Goal: Contribute content: Add original content to the website for others to see

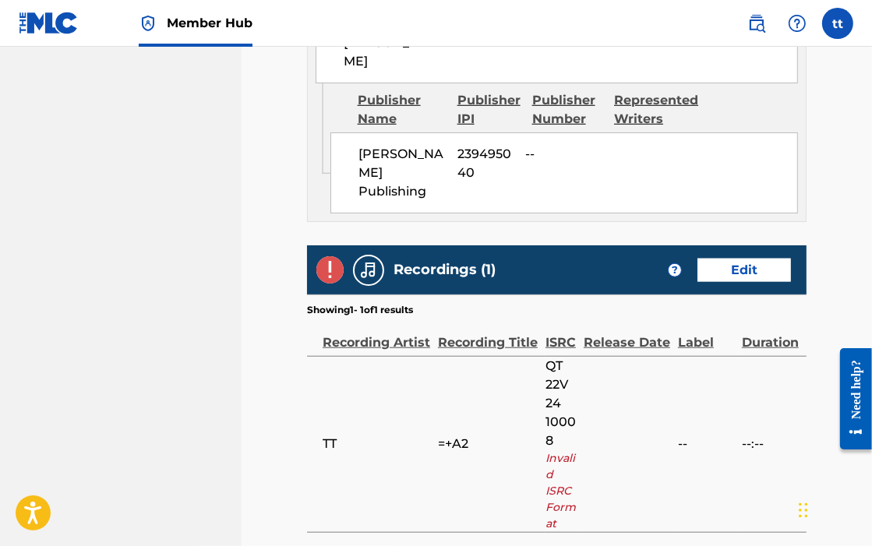
scroll to position [1068, 0]
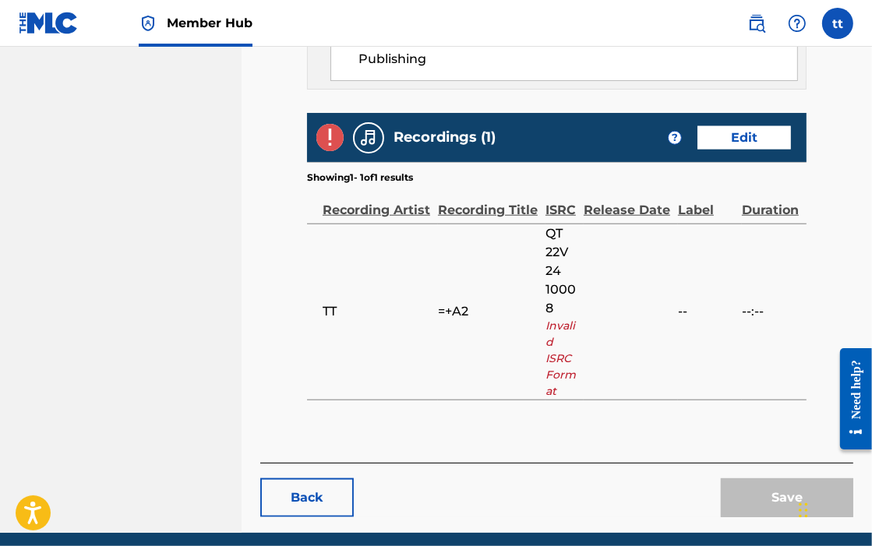
click at [555, 224] on span "QT 22V 24 10008" at bounding box center [560, 270] width 30 height 93
click at [562, 224] on span "QT 22V 24 10008" at bounding box center [560, 270] width 30 height 93
click at [563, 224] on span "QT 22V 24 10008" at bounding box center [560, 270] width 30 height 93
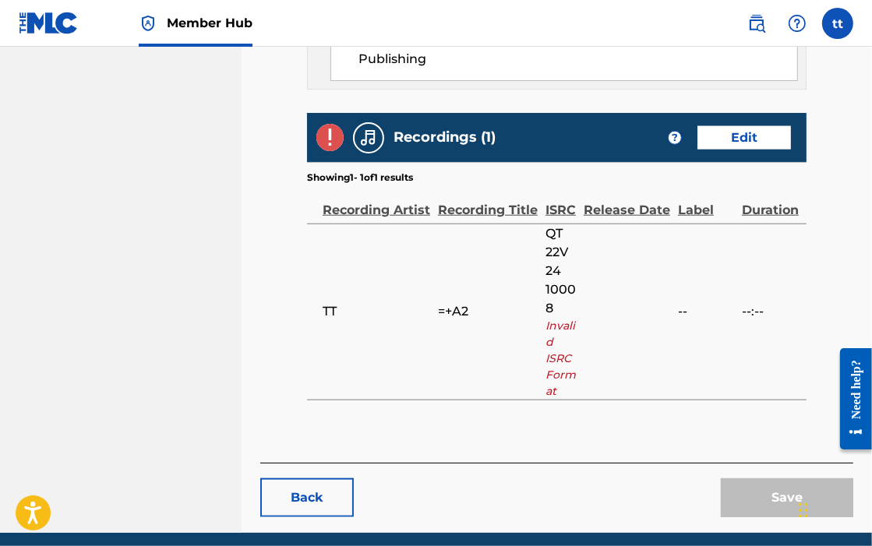
drag, startPoint x: 563, startPoint y: 200, endPoint x: 570, endPoint y: 205, distance: 9.1
click at [570, 224] on span "QT 22V 24 10008" at bounding box center [560, 270] width 30 height 93
click at [577, 224] on td "QT 22V 24 10008 Invalid ISRC Format" at bounding box center [564, 312] width 38 height 176
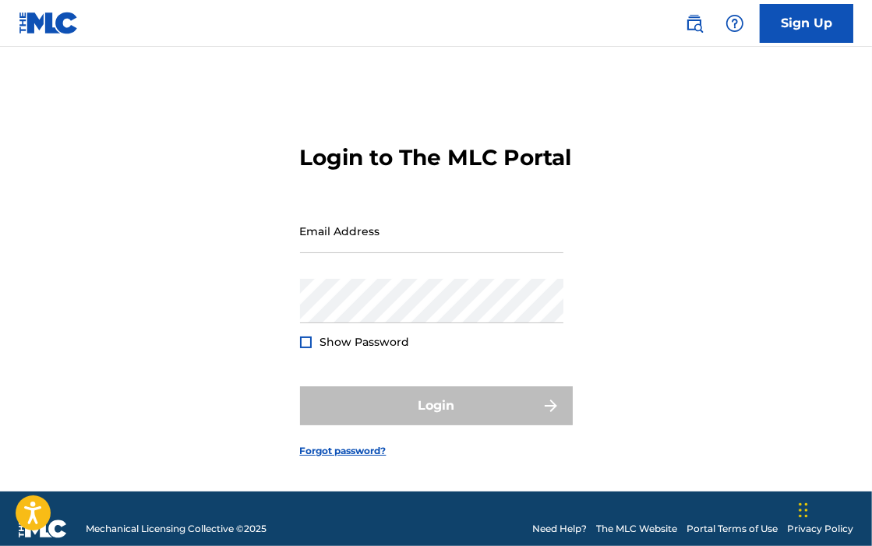
type input "[EMAIL_ADDRESS][DOMAIN_NAME]"
click at [424, 425] on div "Login" at bounding box center [436, 405] width 273 height 39
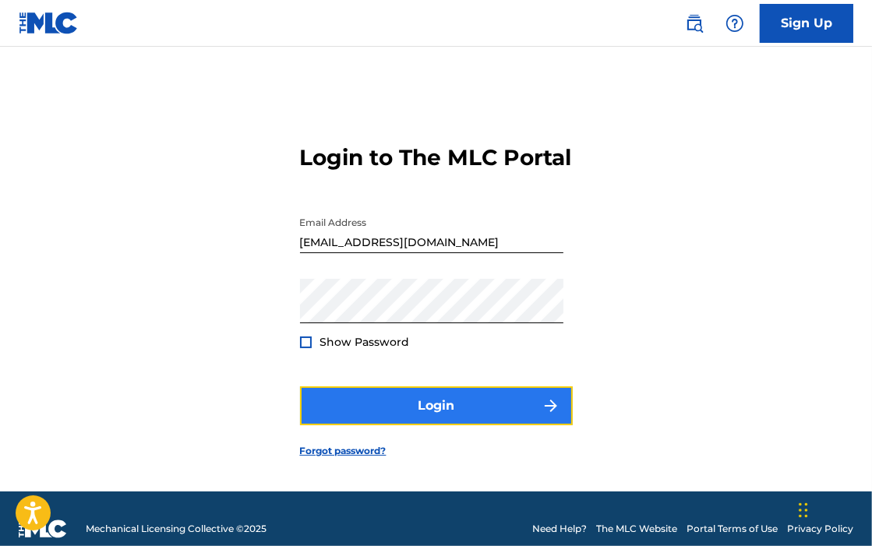
click at [495, 416] on button "Login" at bounding box center [436, 405] width 273 height 39
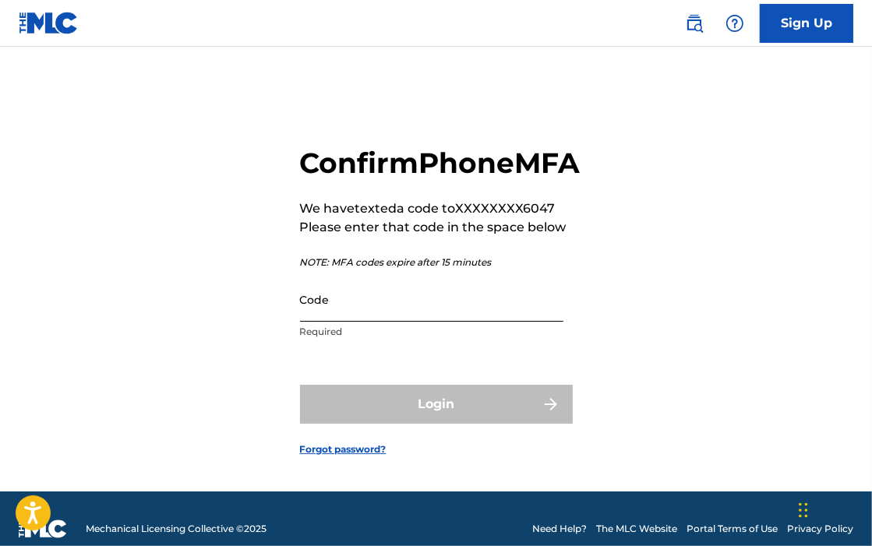
click at [344, 322] on input "Code" at bounding box center [431, 299] width 263 height 44
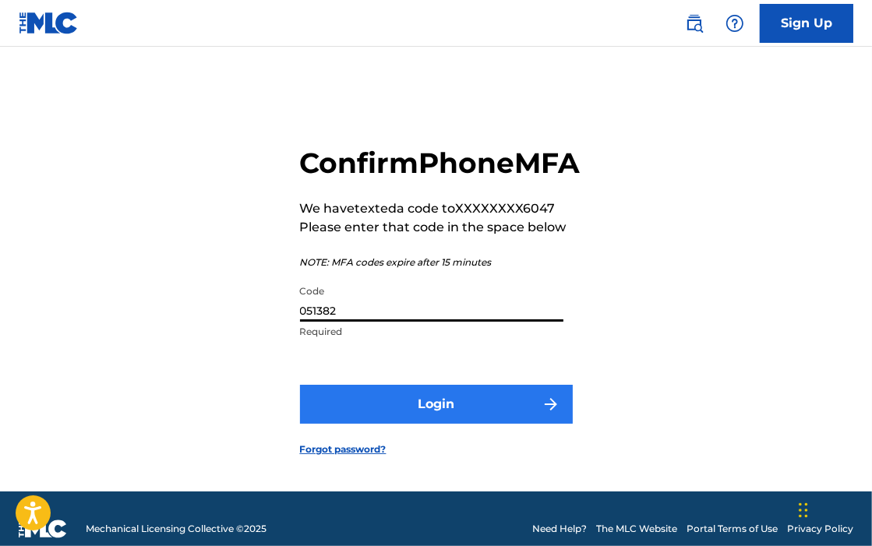
type input "051382"
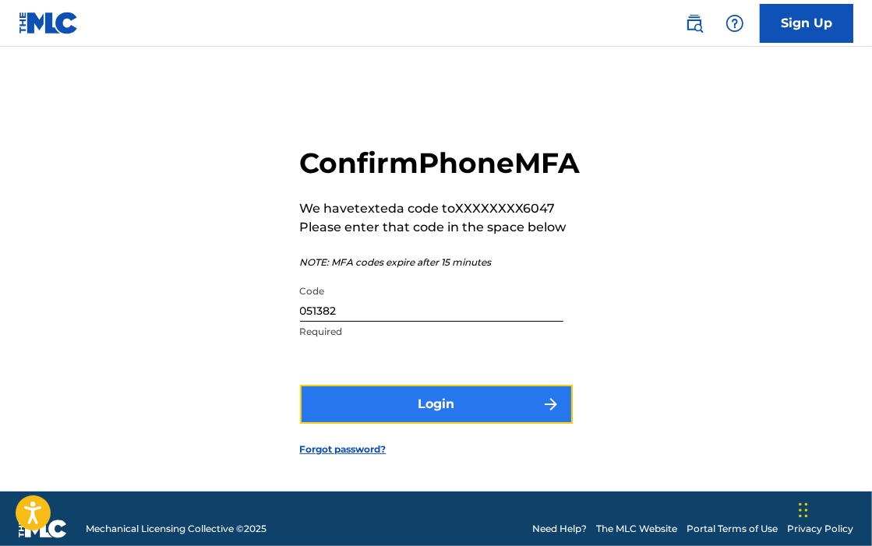
click at [428, 423] on button "Login" at bounding box center [436, 404] width 273 height 39
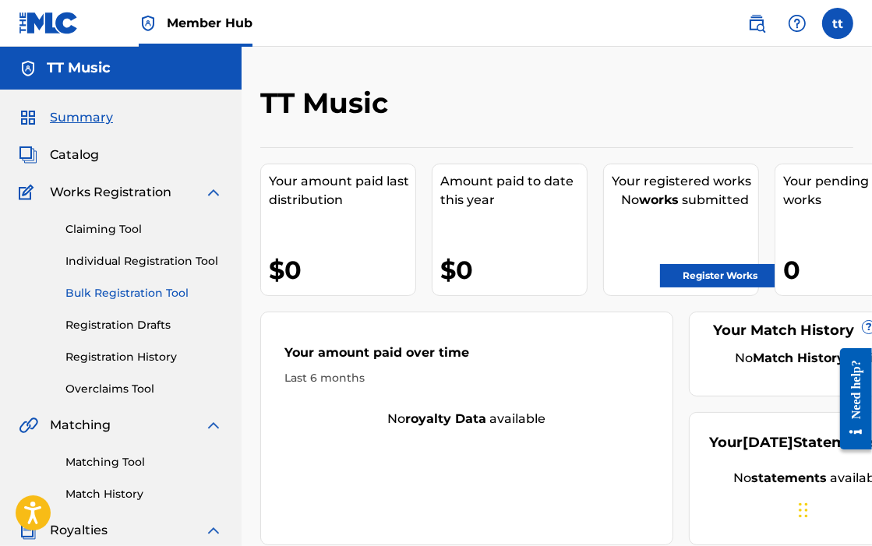
click at [124, 288] on link "Bulk Registration Tool" at bounding box center [143, 293] width 157 height 16
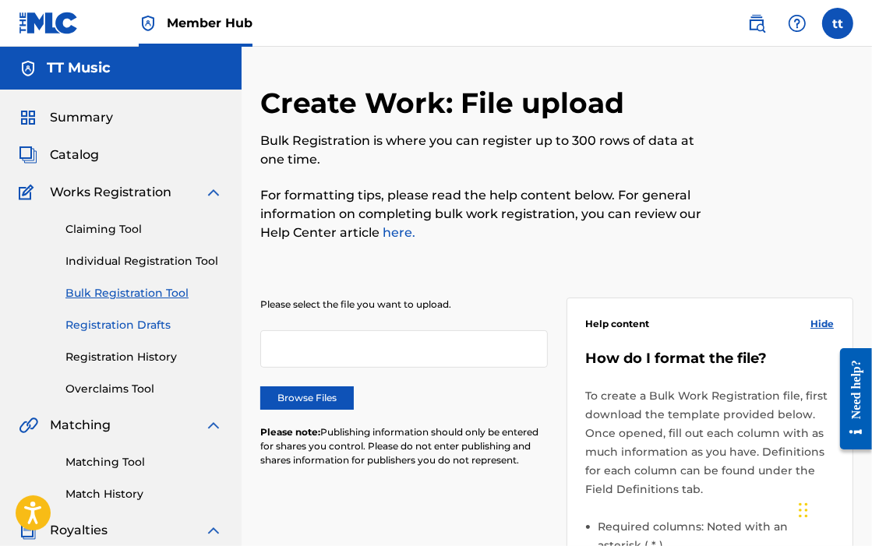
click at [123, 328] on link "Registration Drafts" at bounding box center [143, 325] width 157 height 16
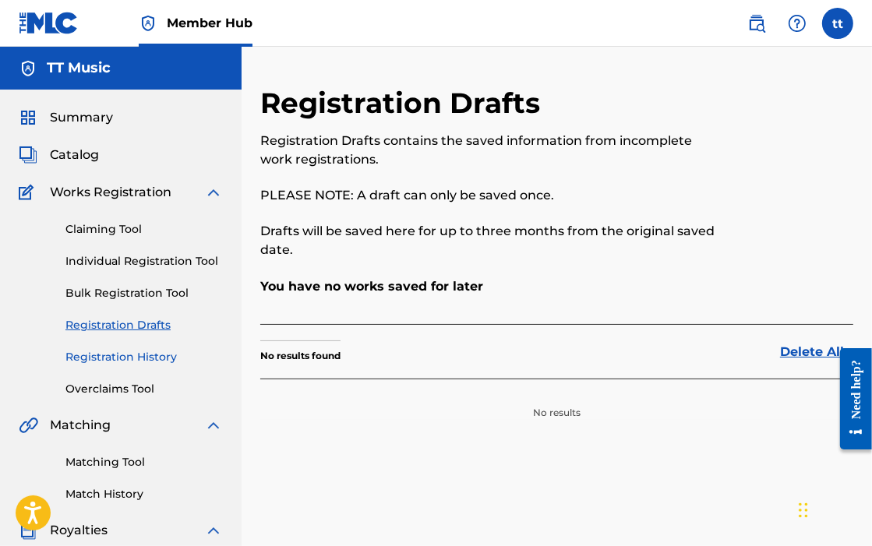
click at [133, 359] on link "Registration History" at bounding box center [143, 357] width 157 height 16
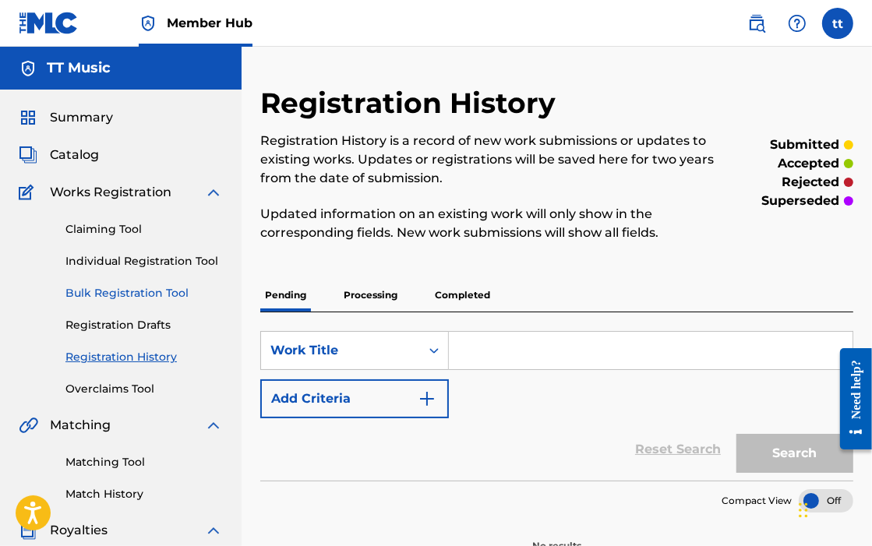
click at [123, 289] on link "Bulk Registration Tool" at bounding box center [143, 293] width 157 height 16
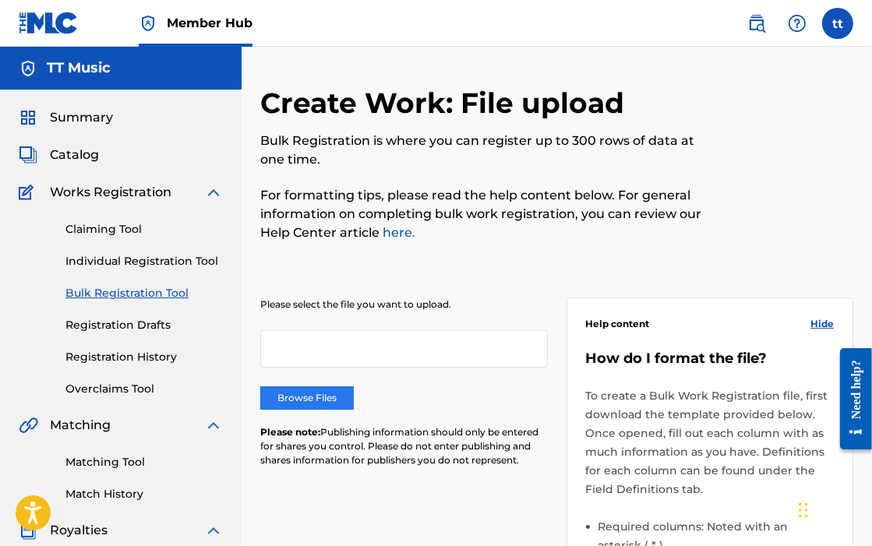
click at [301, 397] on label "Browse Files" at bounding box center [306, 397] width 93 height 23
click at [0, 0] on input "Browse Files" at bounding box center [0, 0] width 0 height 0
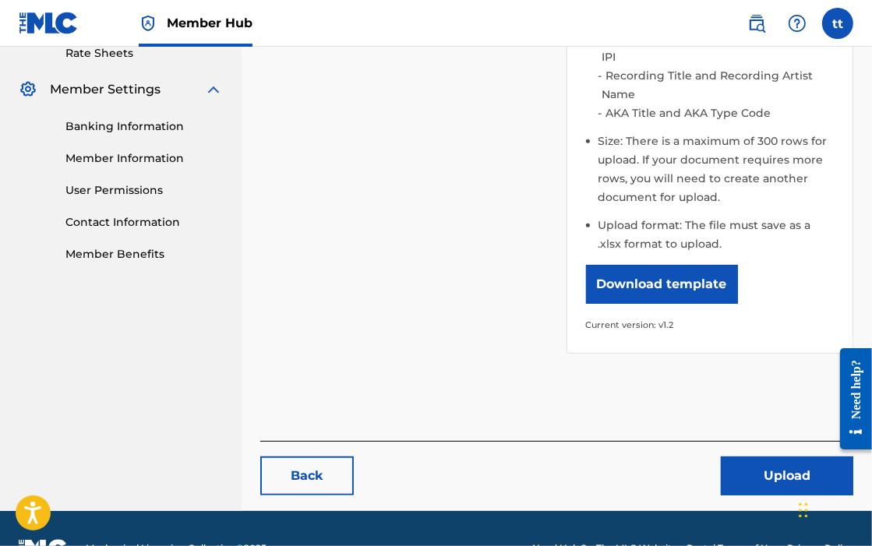
scroll to position [623, 0]
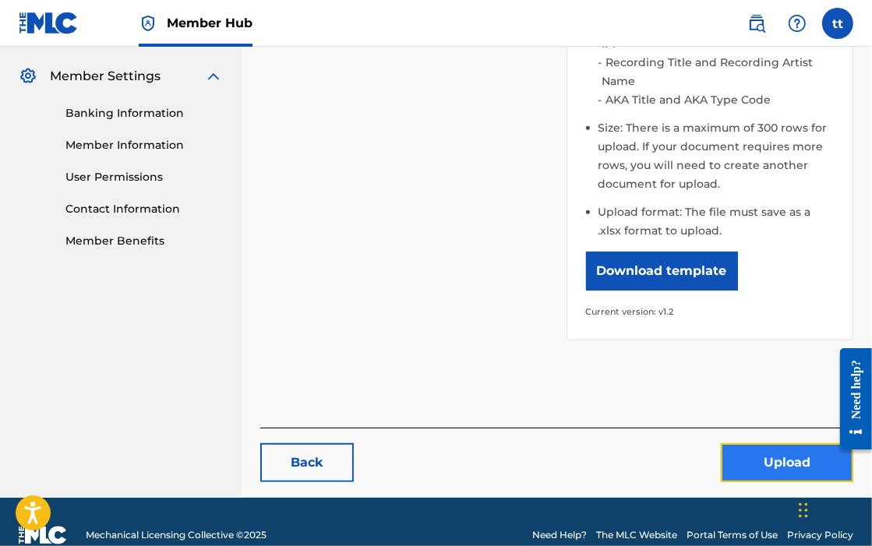
click at [570, 458] on button "Upload" at bounding box center [787, 462] width 132 height 39
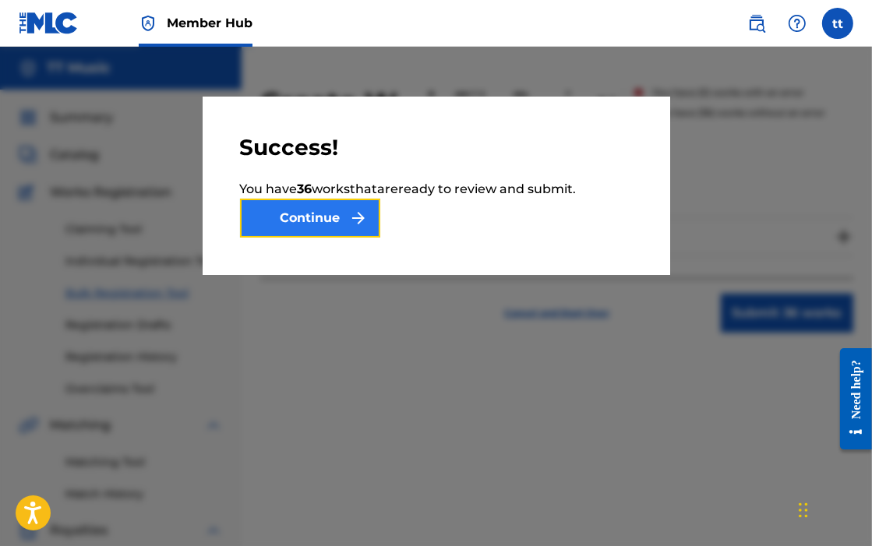
click at [322, 216] on button "Continue" at bounding box center [310, 218] width 140 height 39
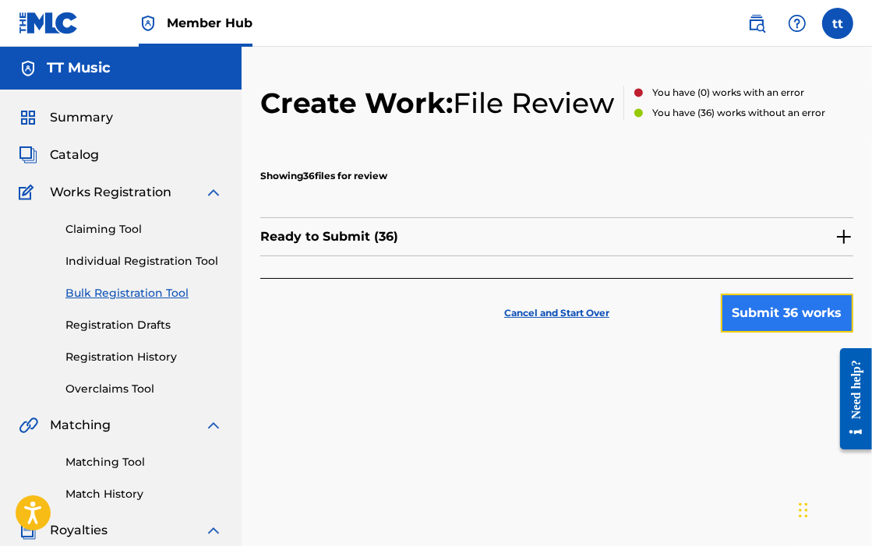
click at [570, 305] on button "Submit 36 works" at bounding box center [787, 313] width 132 height 39
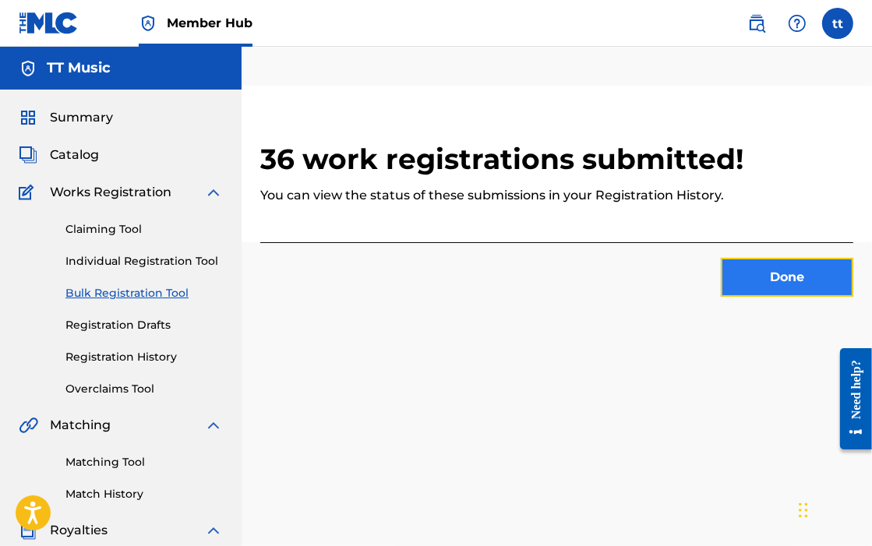
click at [570, 274] on button "Done" at bounding box center [787, 277] width 132 height 39
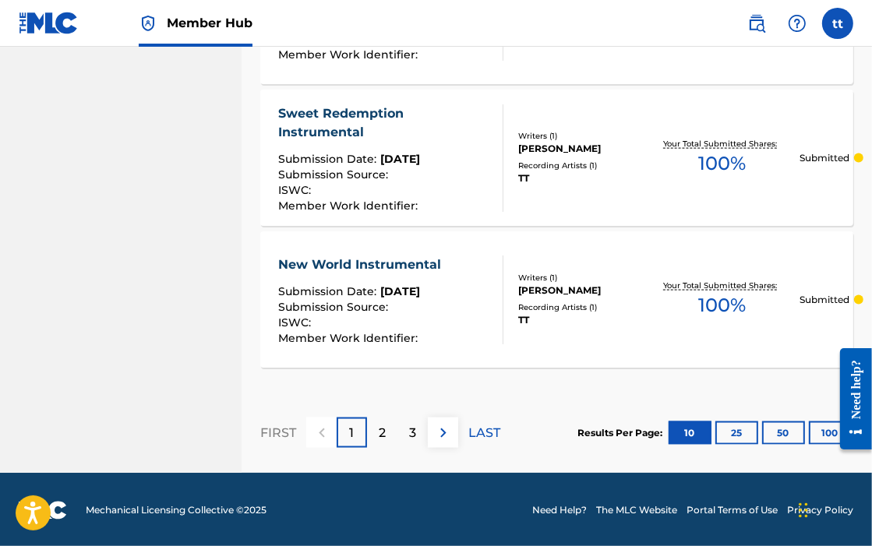
scroll to position [1566, 0]
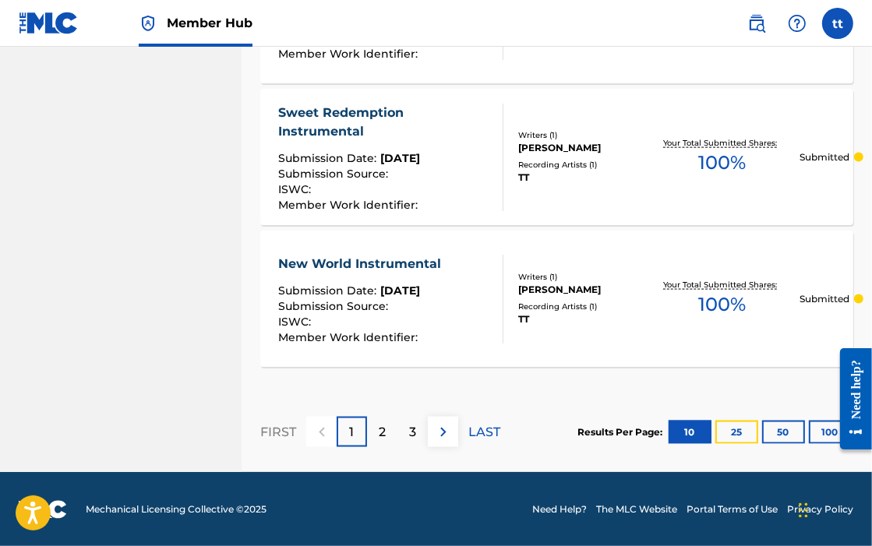
click at [570, 425] on button "25" at bounding box center [736, 432] width 43 height 23
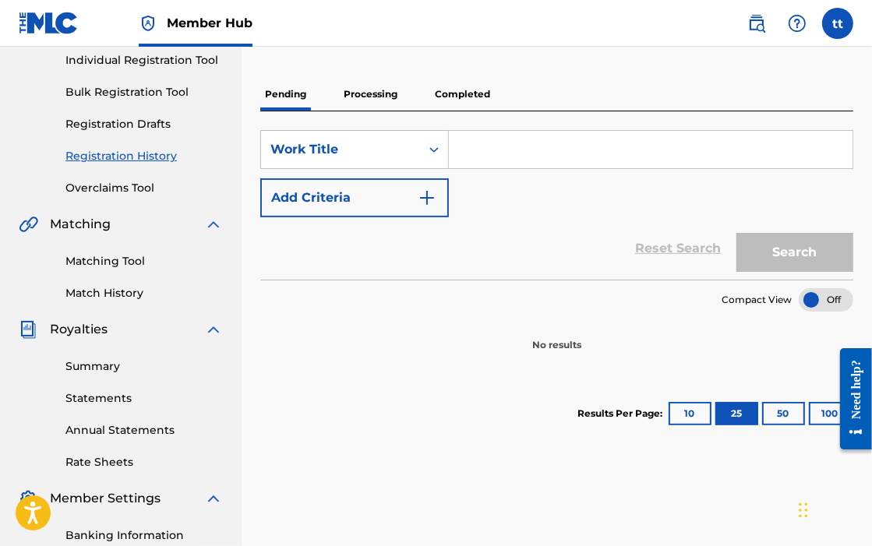
scroll to position [234, 0]
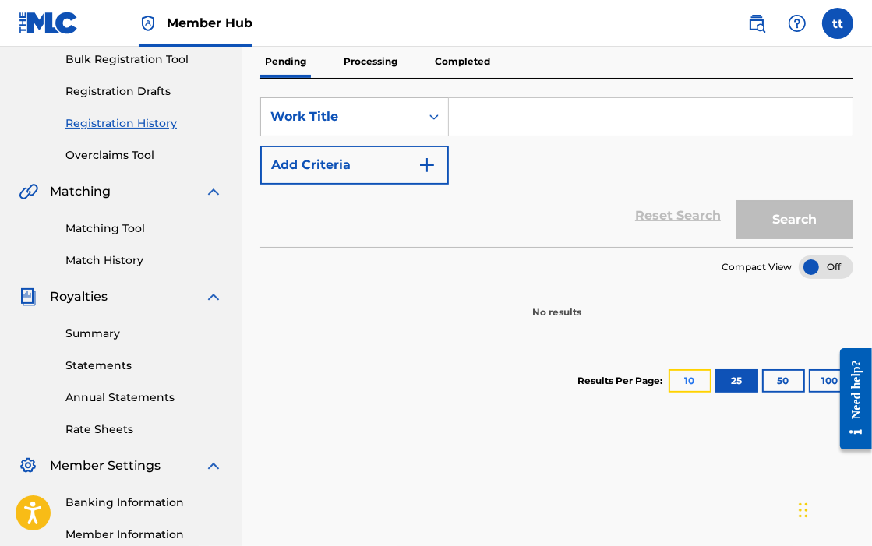
click at [570, 383] on button "10" at bounding box center [690, 380] width 43 height 23
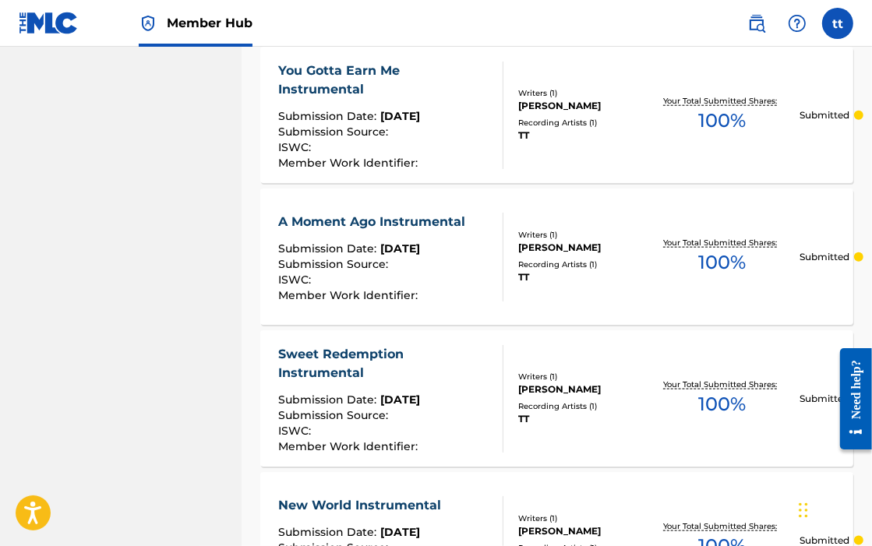
scroll to position [1558, 0]
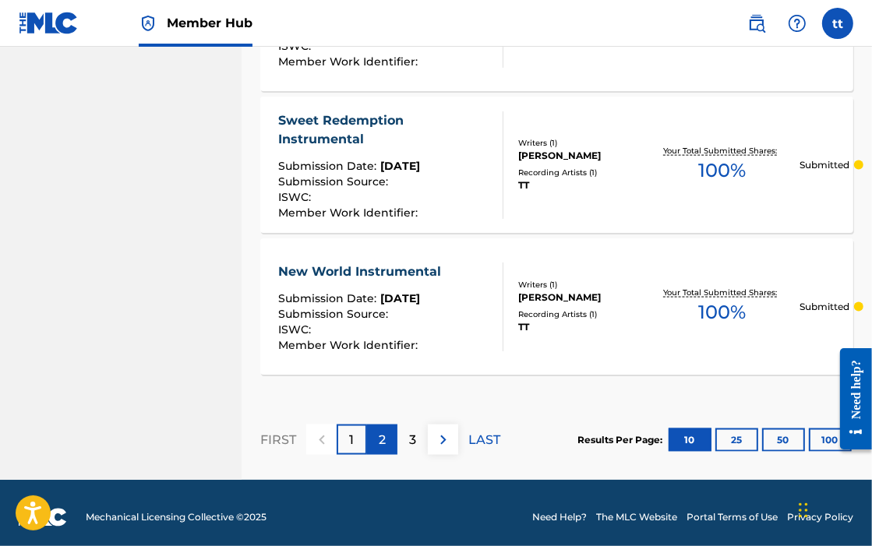
click at [383, 437] on p "2" at bounding box center [382, 440] width 7 height 19
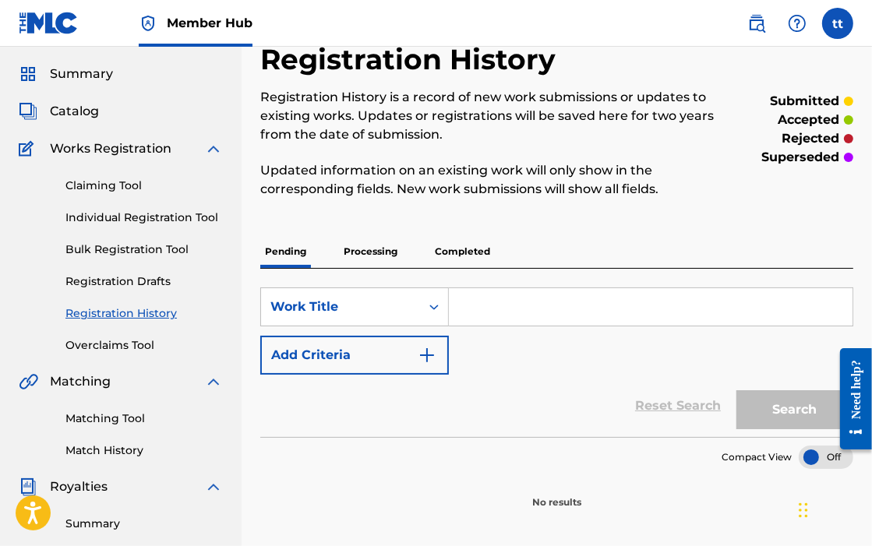
scroll to position [0, 0]
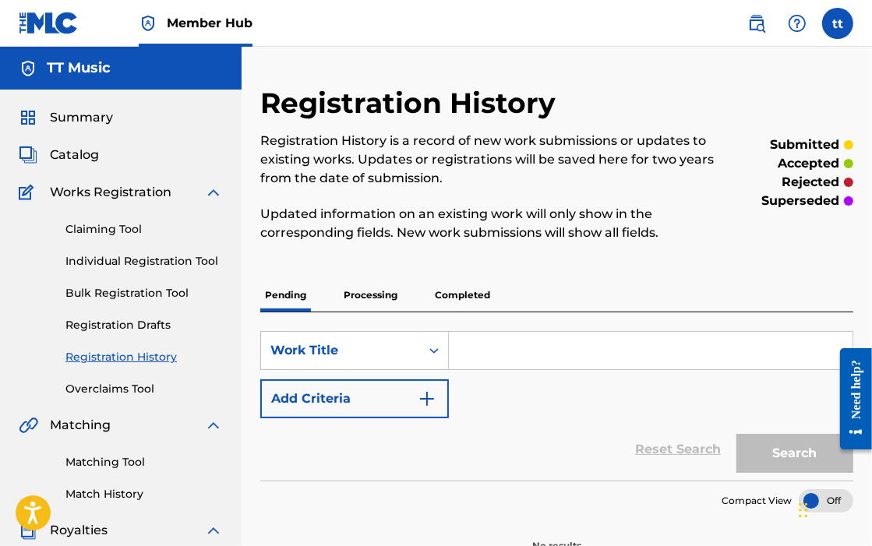
click at [530, 403] on div "SearchWithCriteriaf86a30c9-b63c-49b9-b013-40d80af1f9cb Work Title Add Criteria" at bounding box center [556, 374] width 593 height 87
click at [373, 297] on p "Processing" at bounding box center [370, 295] width 63 height 33
click at [284, 295] on p "Pending" at bounding box center [285, 295] width 51 height 33
click at [378, 298] on p "Processing" at bounding box center [370, 295] width 63 height 33
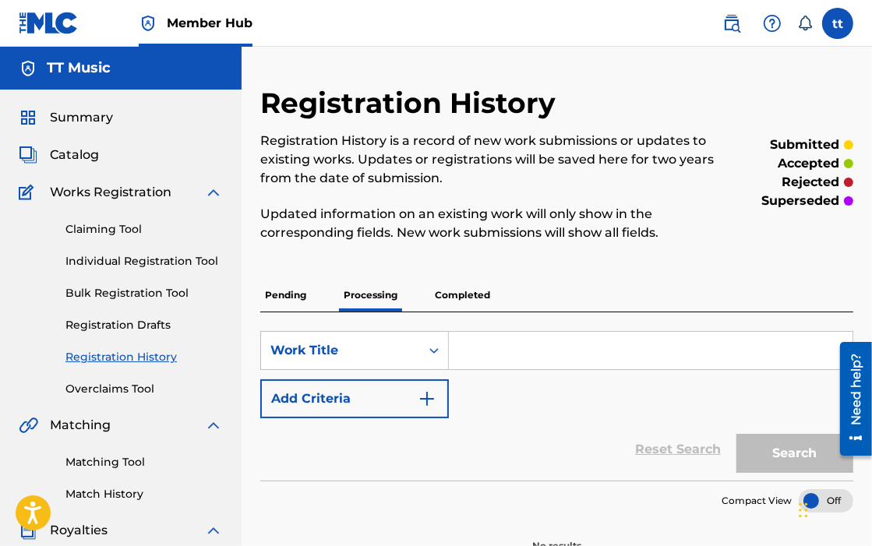
click at [291, 296] on p "Pending" at bounding box center [285, 295] width 51 height 33
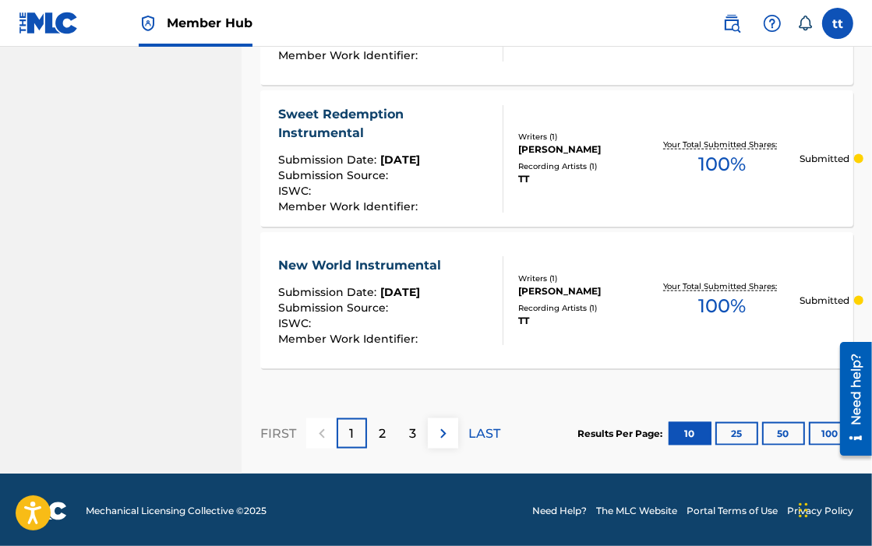
scroll to position [1566, 0]
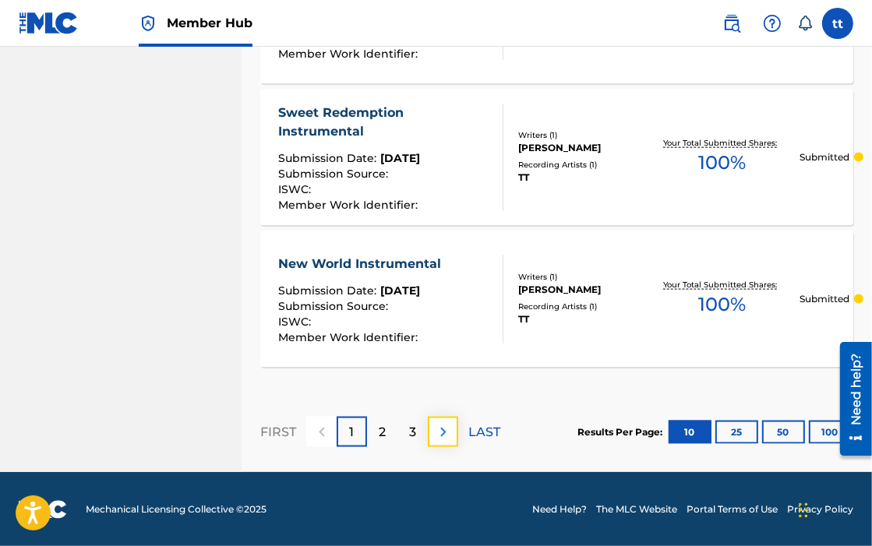
click at [444, 429] on img at bounding box center [443, 432] width 19 height 19
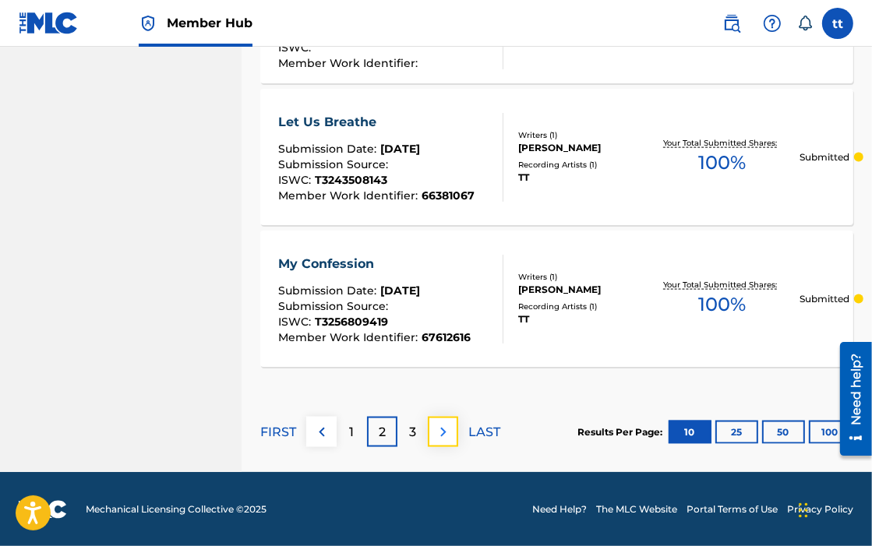
click at [448, 426] on img at bounding box center [443, 432] width 19 height 19
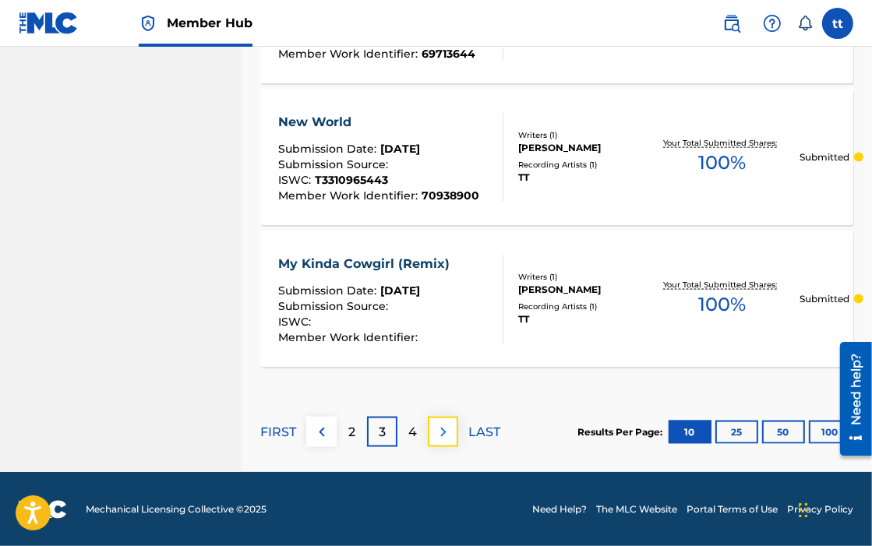
click at [438, 431] on img at bounding box center [443, 432] width 19 height 19
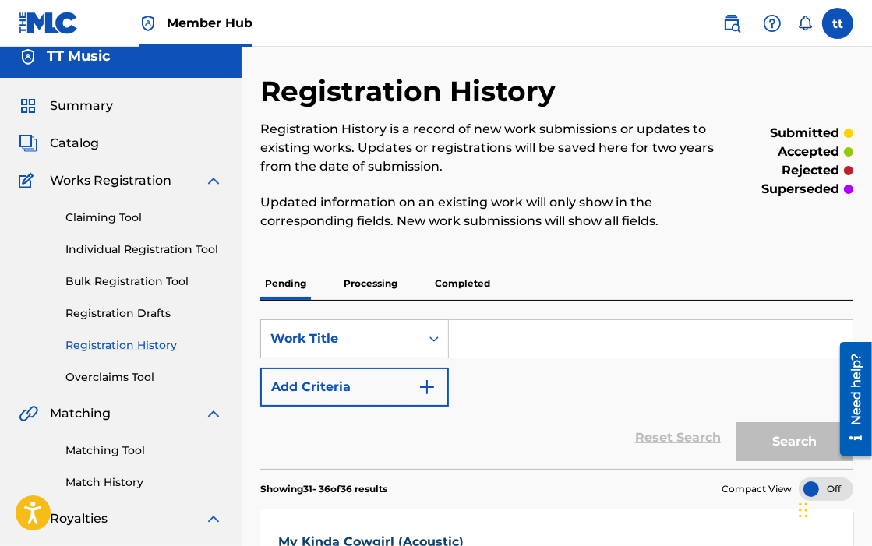
scroll to position [0, 0]
